Goal: Transaction & Acquisition: Purchase product/service

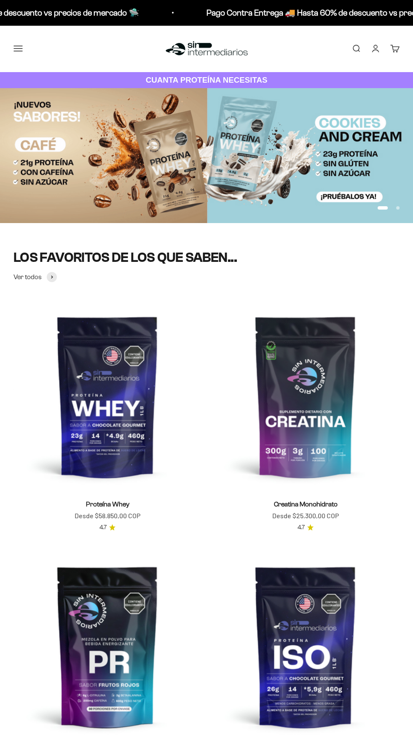
click at [18, 75] on link "CUANTA PROTEÍNA NECESITAS" at bounding box center [206, 80] width 413 height 16
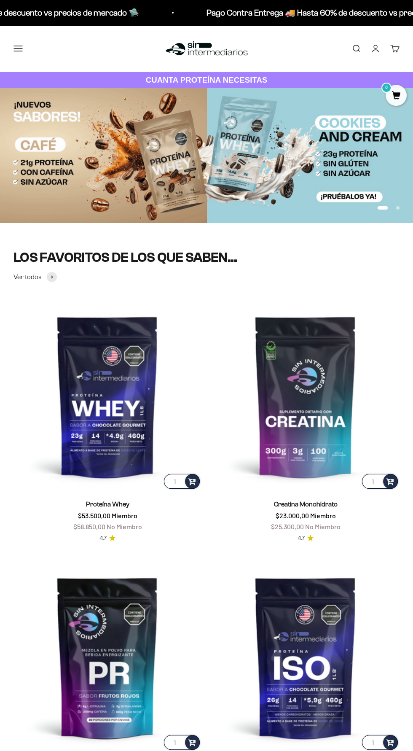
click at [15, 49] on button "Menú" at bounding box center [17, 48] width 9 height 9
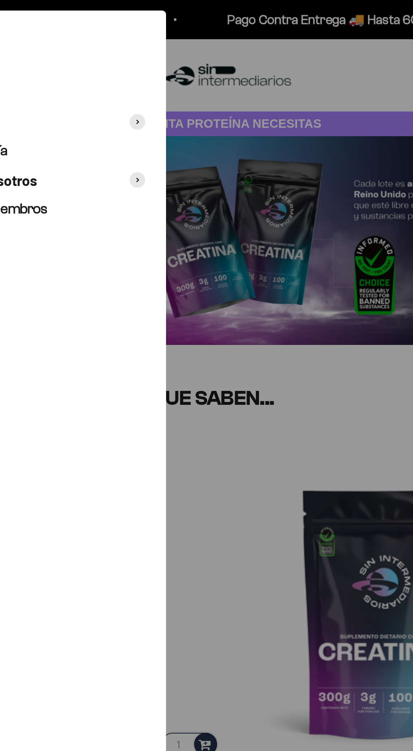
click at [151, 80] on span at bounding box center [148, 79] width 10 height 10
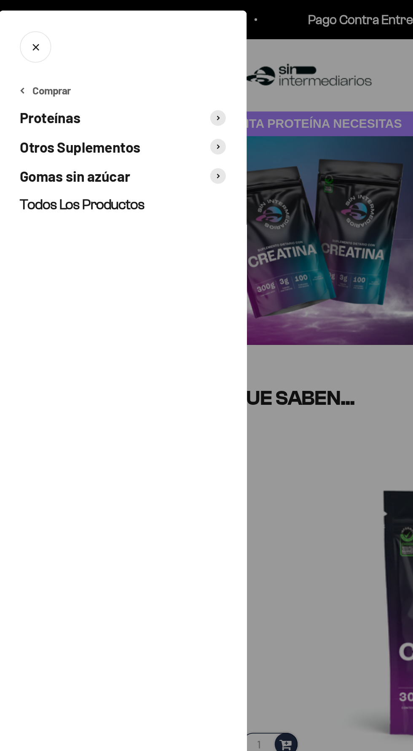
click at [61, 74] on button "Proteínas" at bounding box center [86, 76] width 133 height 12
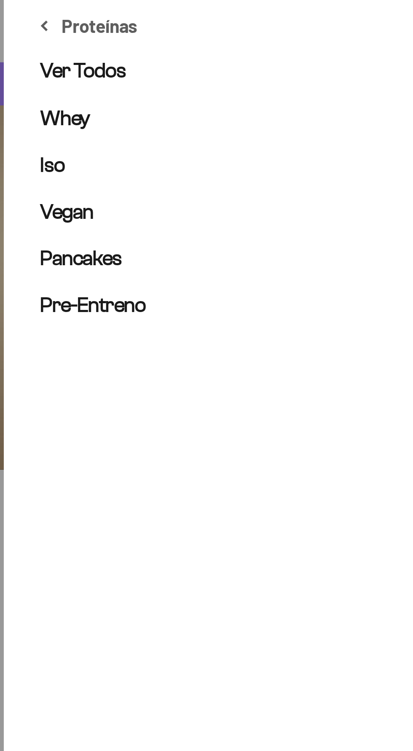
click at [33, 132] on link "Vegan" at bounding box center [86, 127] width 133 height 11
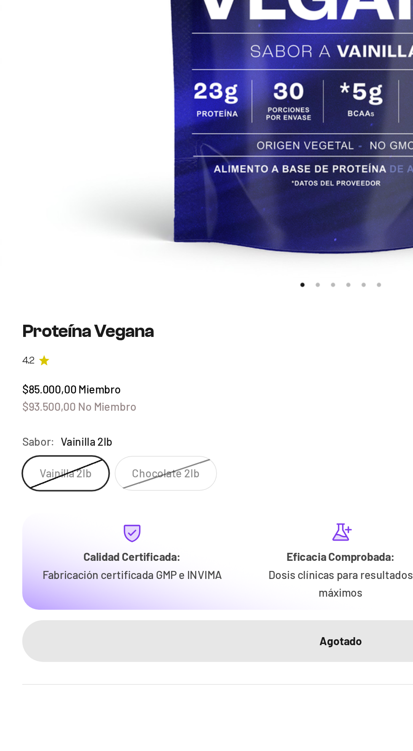
scroll to position [4, 0]
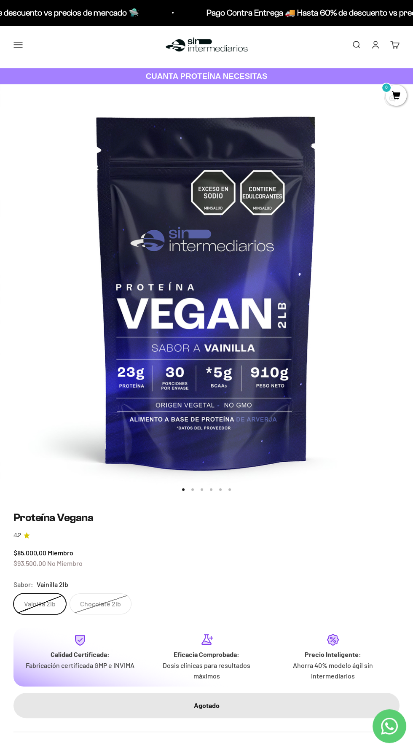
click at [28, 73] on link "CUANTA PROTEÍNA NECESITAS" at bounding box center [206, 76] width 413 height 16
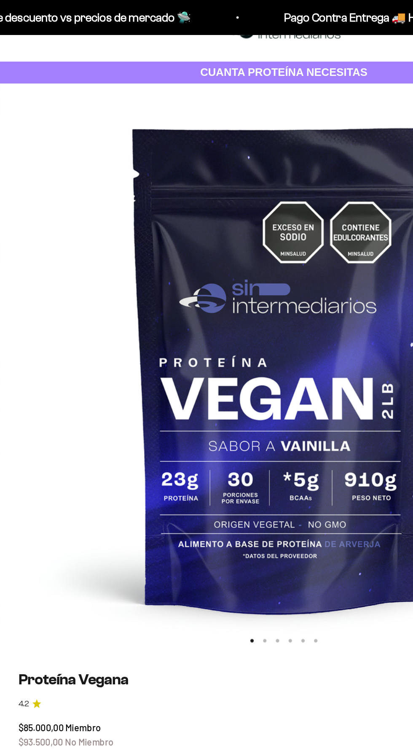
scroll to position [0, 0]
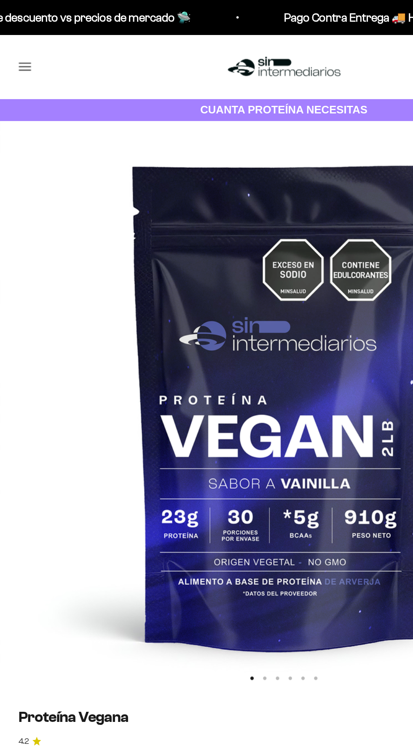
click at [17, 50] on button "Menú" at bounding box center [17, 48] width 9 height 9
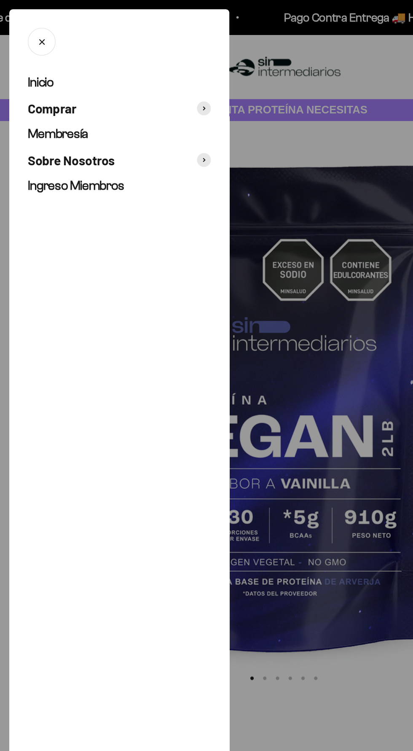
click at [137, 76] on button "Comprar" at bounding box center [86, 79] width 133 height 12
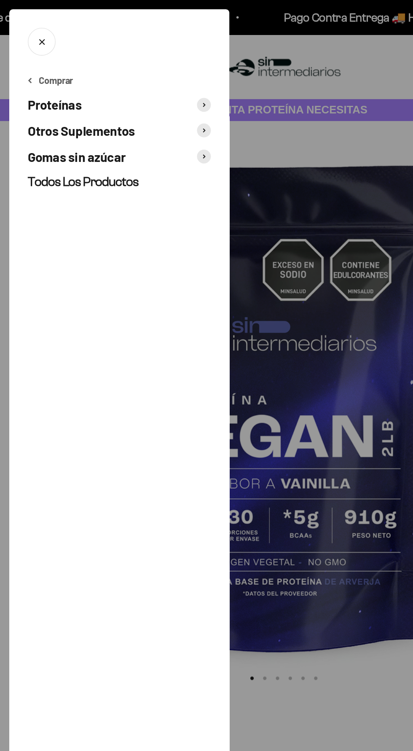
click at [116, 98] on button "Otros Suplementos" at bounding box center [86, 95] width 133 height 12
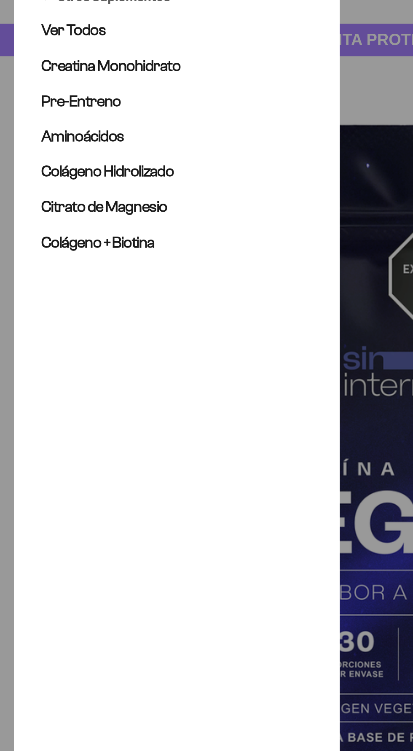
click at [80, 94] on span "Creatina Monohidrato" at bounding box center [54, 93] width 69 height 8
